Goal: Information Seeking & Learning: Learn about a topic

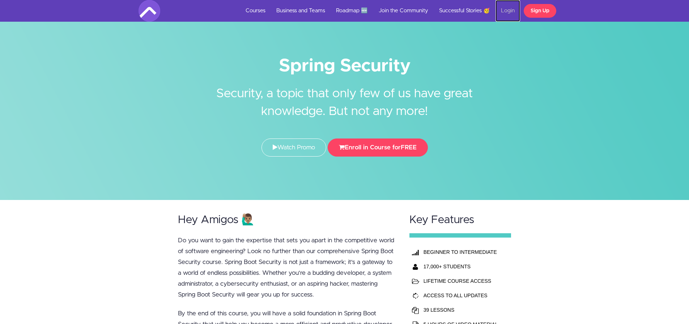
click at [509, 14] on link "Login" at bounding box center [508, 11] width 25 height 22
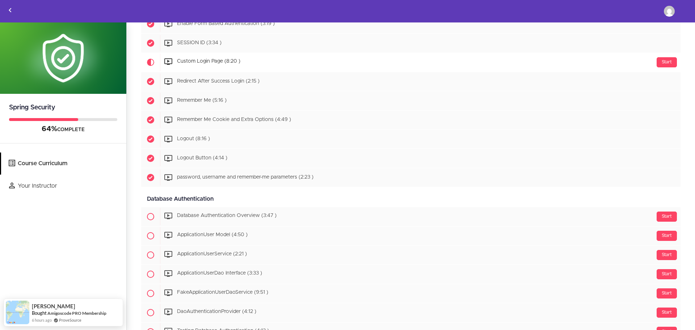
scroll to position [828, 0]
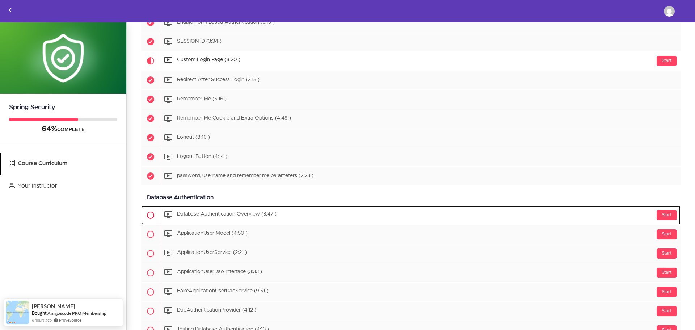
click at [249, 212] on span "Database Authentication Overview (3:47 )" at bounding box center [227, 214] width 100 height 5
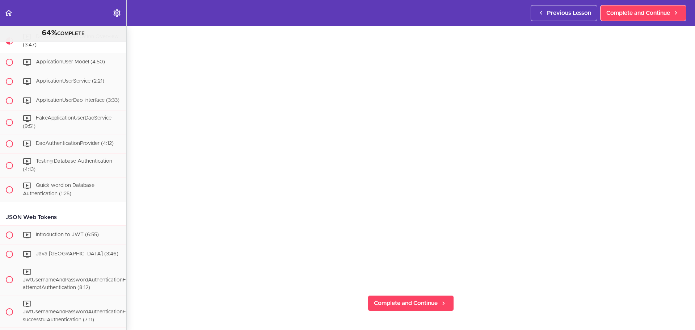
scroll to position [80, 0]
click at [430, 300] on span "Complete and Continue" at bounding box center [406, 301] width 64 height 9
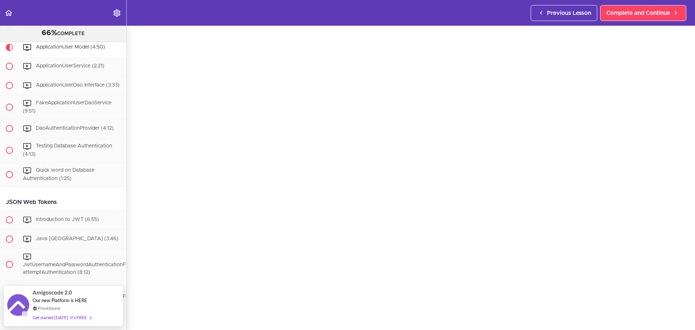
scroll to position [29, 0]
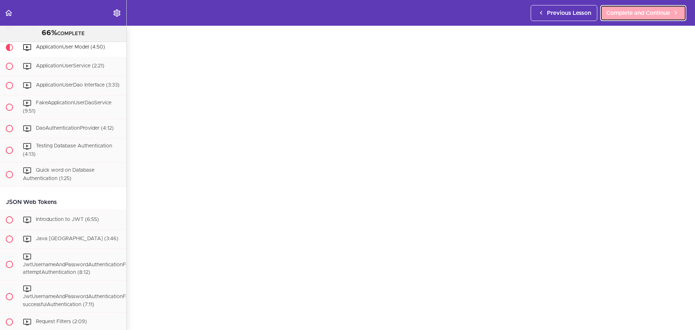
click at [644, 16] on span "Complete and Continue" at bounding box center [638, 13] width 64 height 9
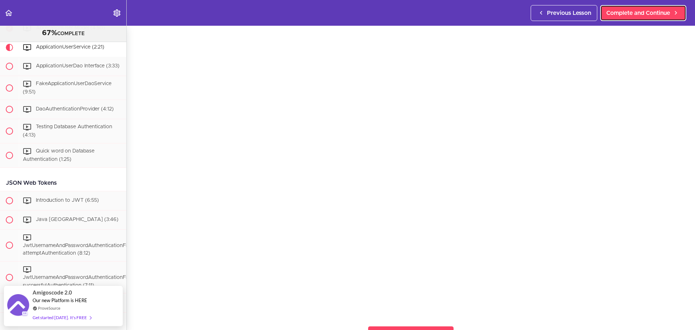
scroll to position [48, 0]
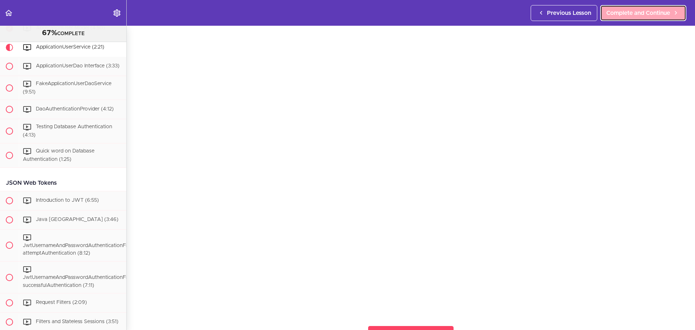
click at [638, 14] on span "Complete and Continue" at bounding box center [638, 13] width 64 height 9
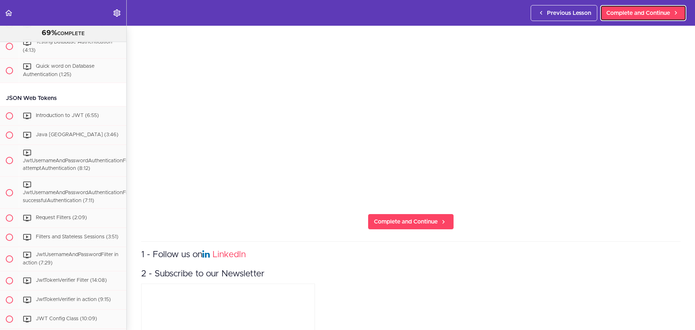
scroll to position [160, 0]
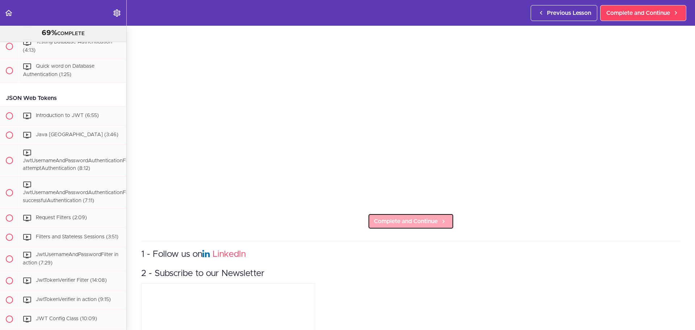
click at [418, 220] on span "Complete and Continue" at bounding box center [406, 221] width 64 height 9
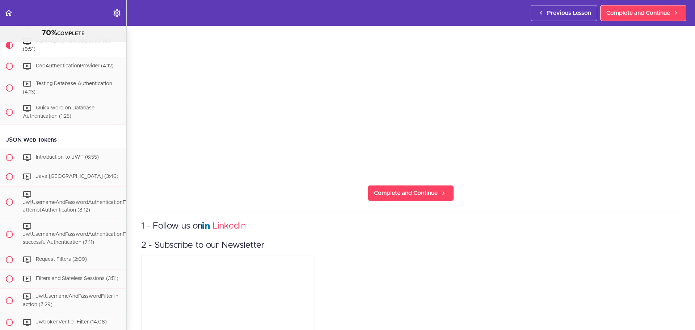
scroll to position [189, 0]
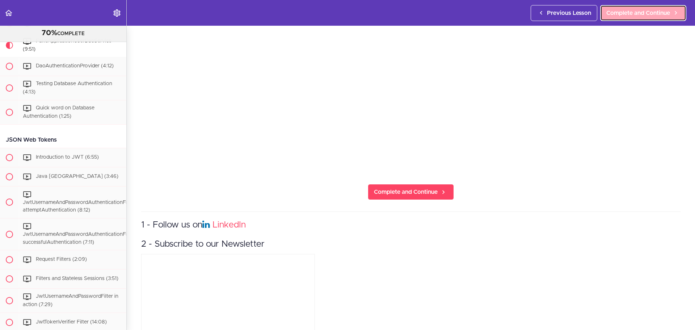
click at [630, 10] on span "Complete and Continue" at bounding box center [638, 13] width 64 height 9
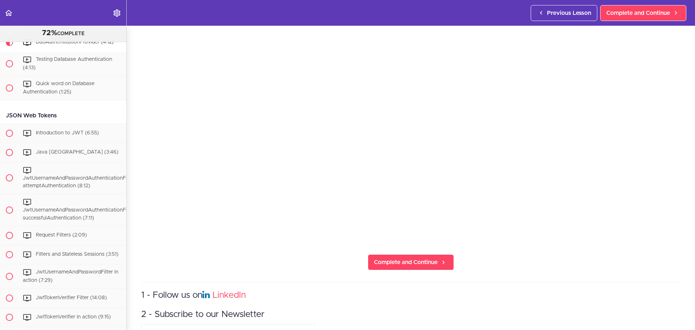
scroll to position [119, 0]
click at [440, 259] on icon at bounding box center [443, 262] width 9 height 8
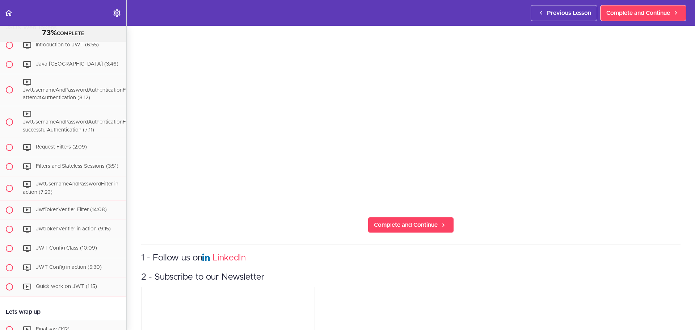
scroll to position [157, 0]
click at [398, 220] on span "Complete and Continue" at bounding box center [406, 224] width 64 height 9
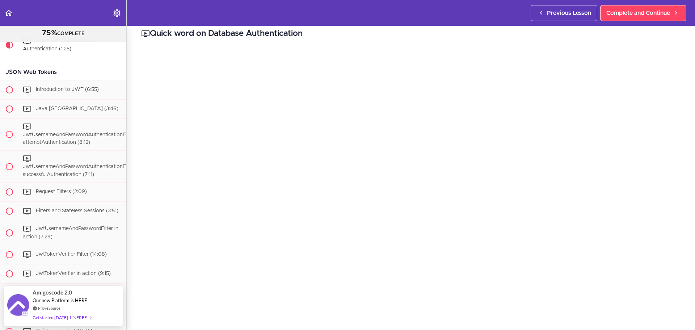
scroll to position [41, 0]
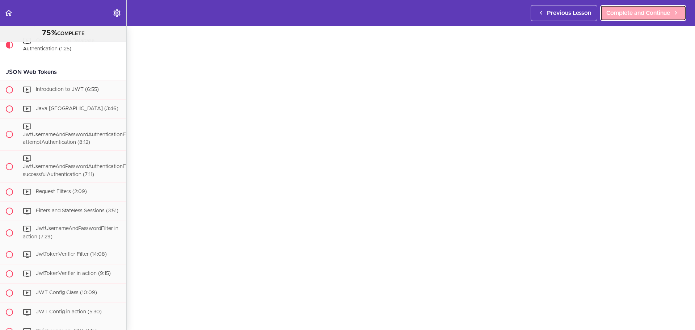
click at [662, 14] on span "Complete and Continue" at bounding box center [638, 13] width 64 height 9
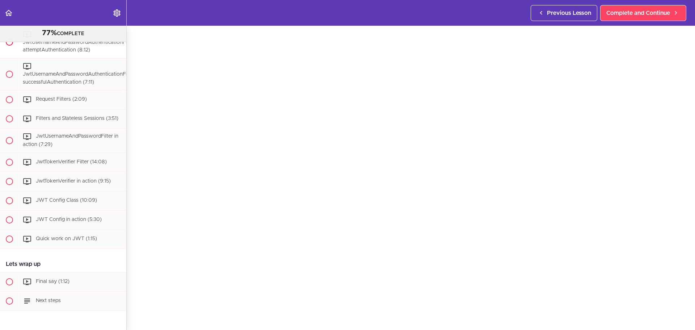
scroll to position [1357, 0]
